Goal: Find specific page/section: Find specific page/section

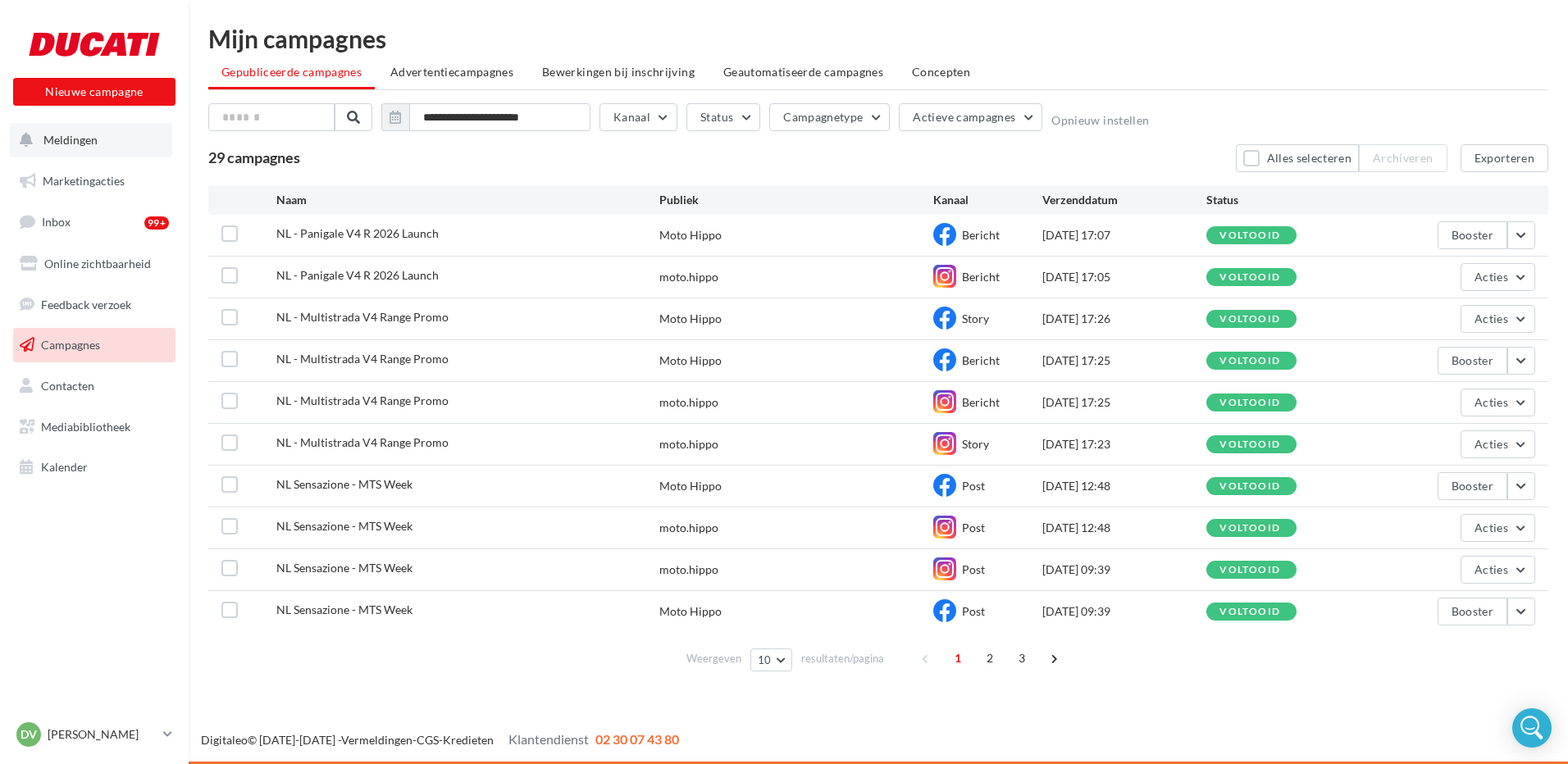
click at [69, 143] on span "Meldingen" at bounding box center [70, 140] width 54 height 14
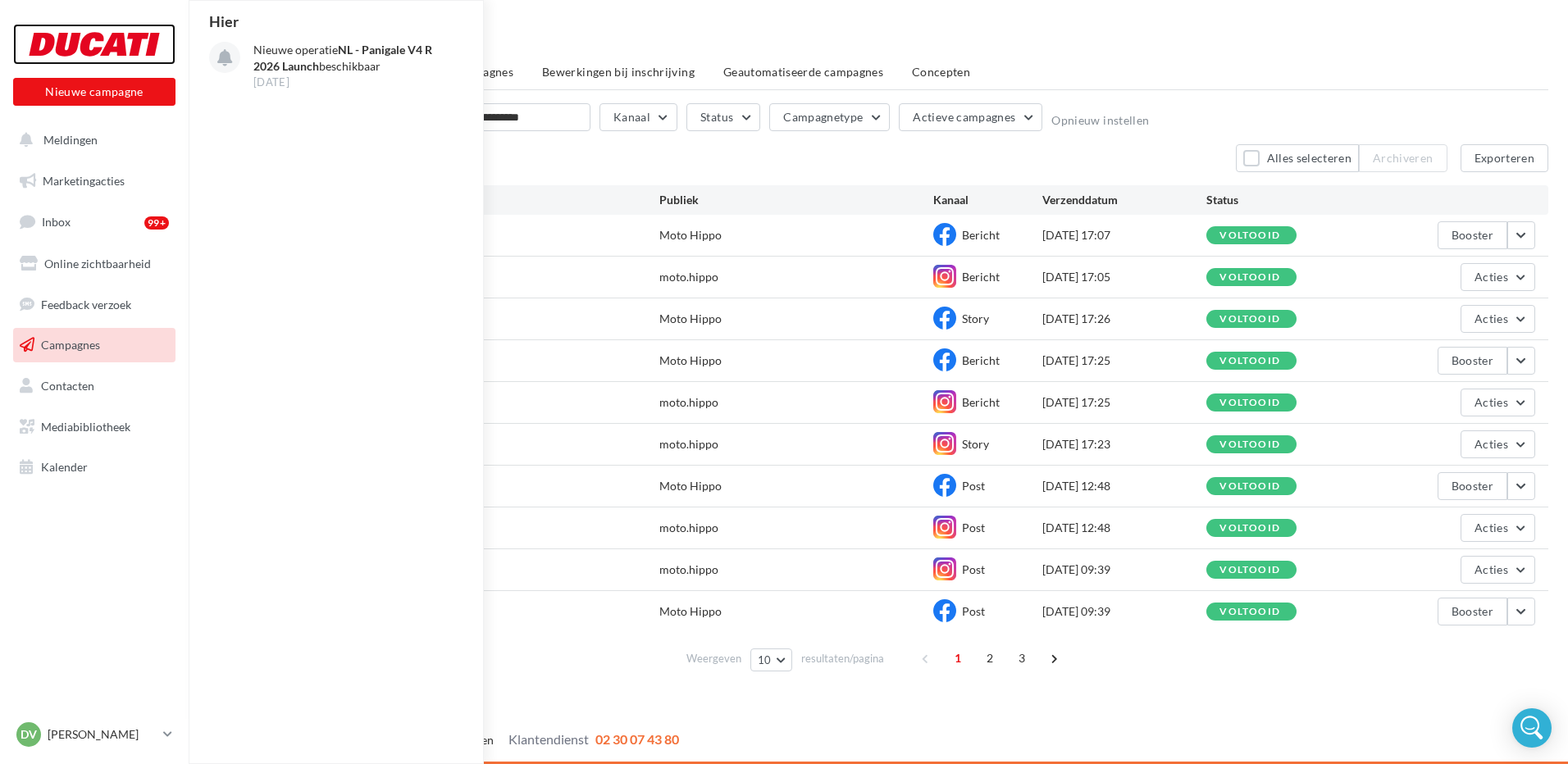
click at [88, 44] on div at bounding box center [94, 44] width 131 height 41
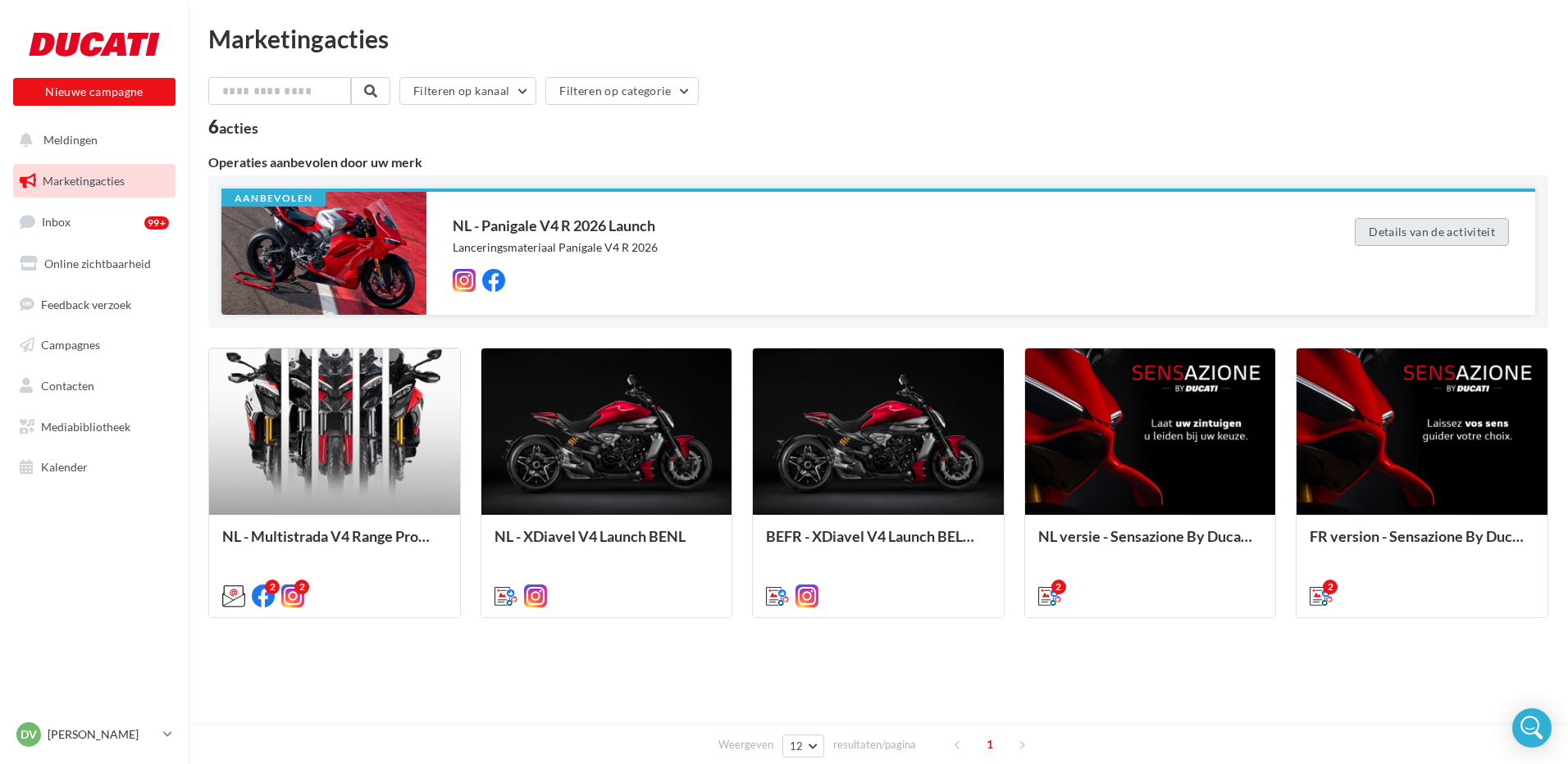
click at [1435, 234] on button "Details van de activiteit" at bounding box center [1432, 231] width 154 height 28
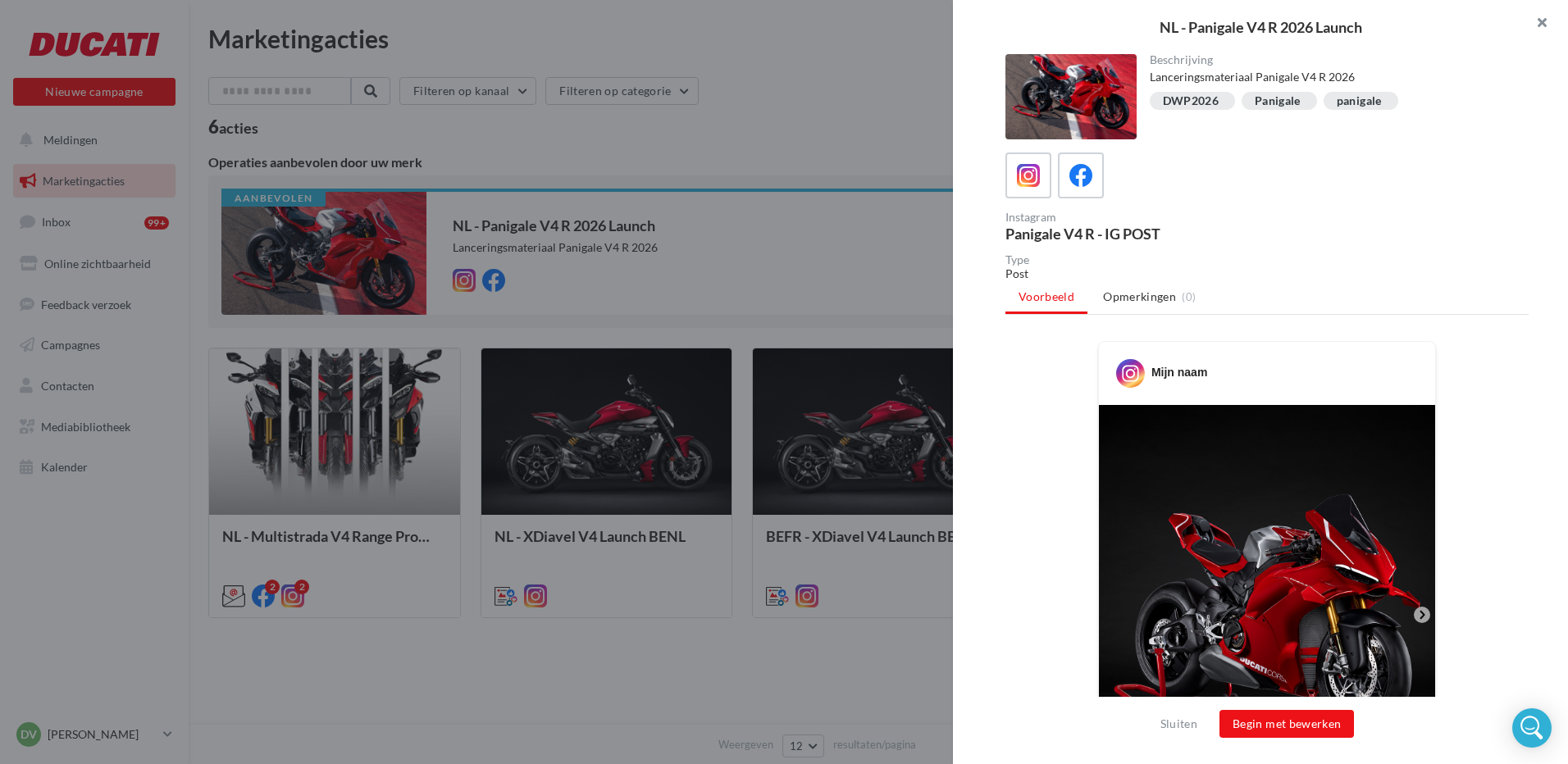
click at [1540, 19] on button "button" at bounding box center [1534, 25] width 65 height 49
